Goal: Information Seeking & Learning: Learn about a topic

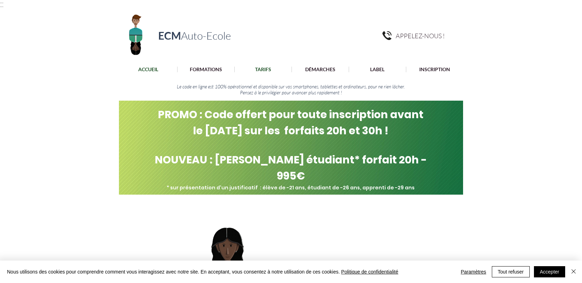
click at [262, 69] on p "TARIFS" at bounding box center [262, 70] width 23 height 6
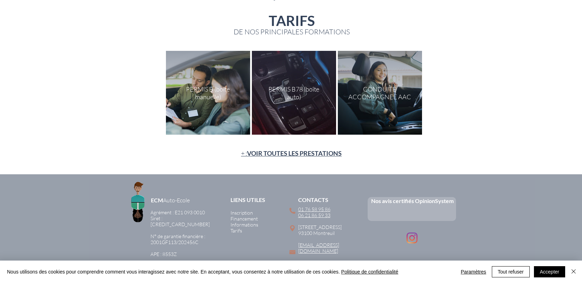
scroll to position [140, 0]
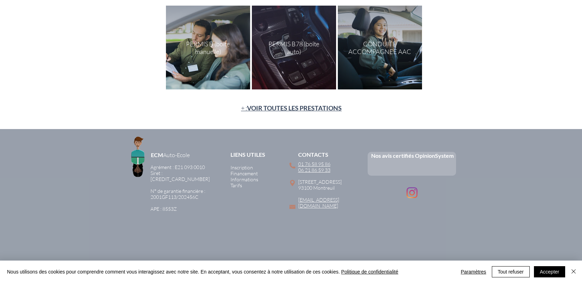
click at [284, 109] on span "VOIR TOUTES LES PRESTATIONS" at bounding box center [294, 108] width 95 height 8
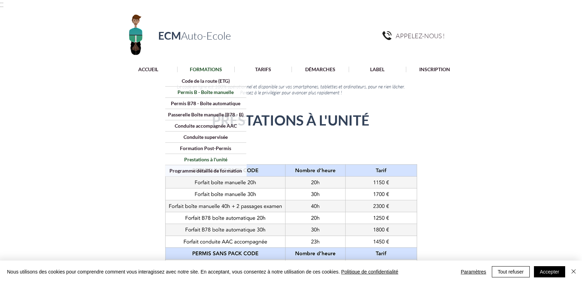
click at [214, 92] on p "Permis B - Boîte manuelle" at bounding box center [205, 92] width 61 height 11
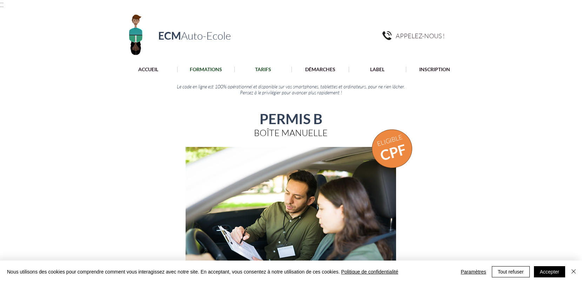
click at [272, 70] on p "TARIFS" at bounding box center [262, 70] width 23 height 6
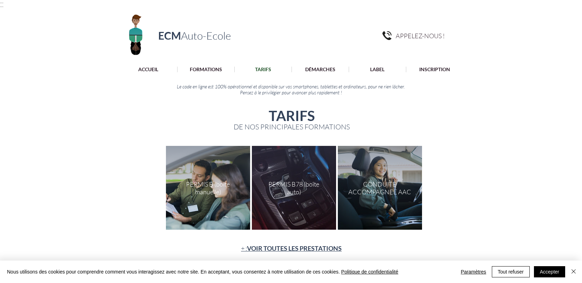
click at [206, 193] on div "main content" at bounding box center [208, 188] width 84 height 84
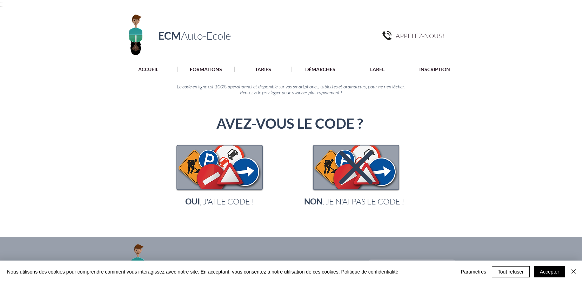
click at [347, 173] on icon "main content" at bounding box center [355, 167] width 33 height 33
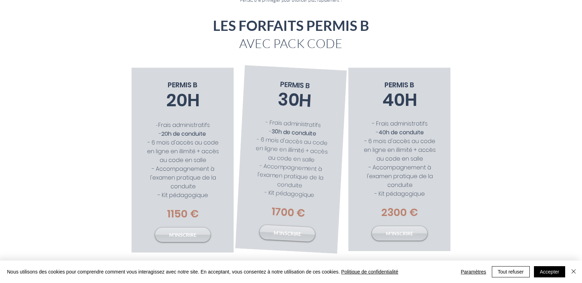
scroll to position [105, 0]
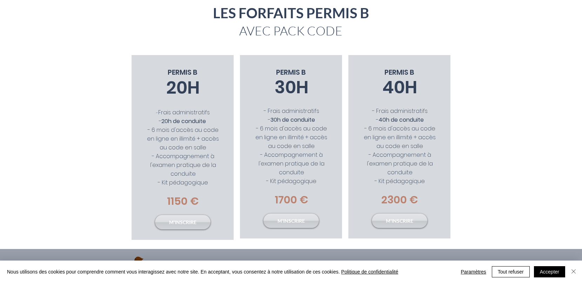
click at [572, 271] on img "Fermer" at bounding box center [573, 271] width 8 height 8
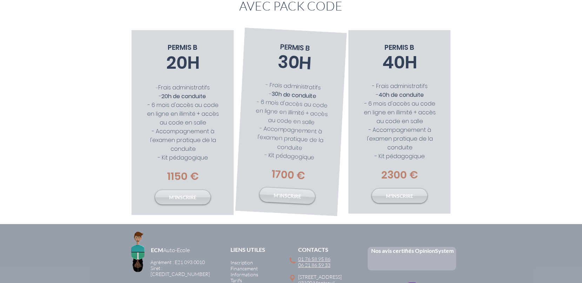
scroll to position [175, 0]
